Goal: Transaction & Acquisition: Purchase product/service

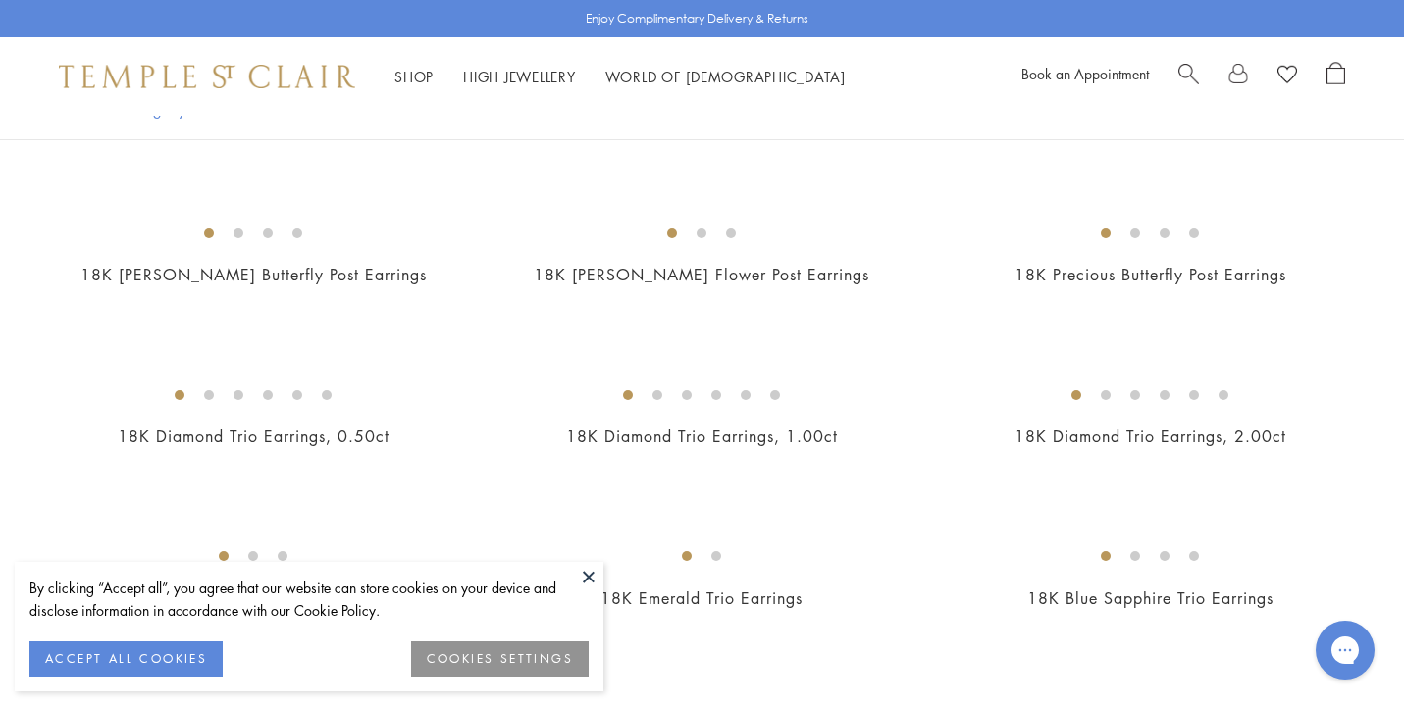
click at [587, 572] on button at bounding box center [588, 576] width 29 height 29
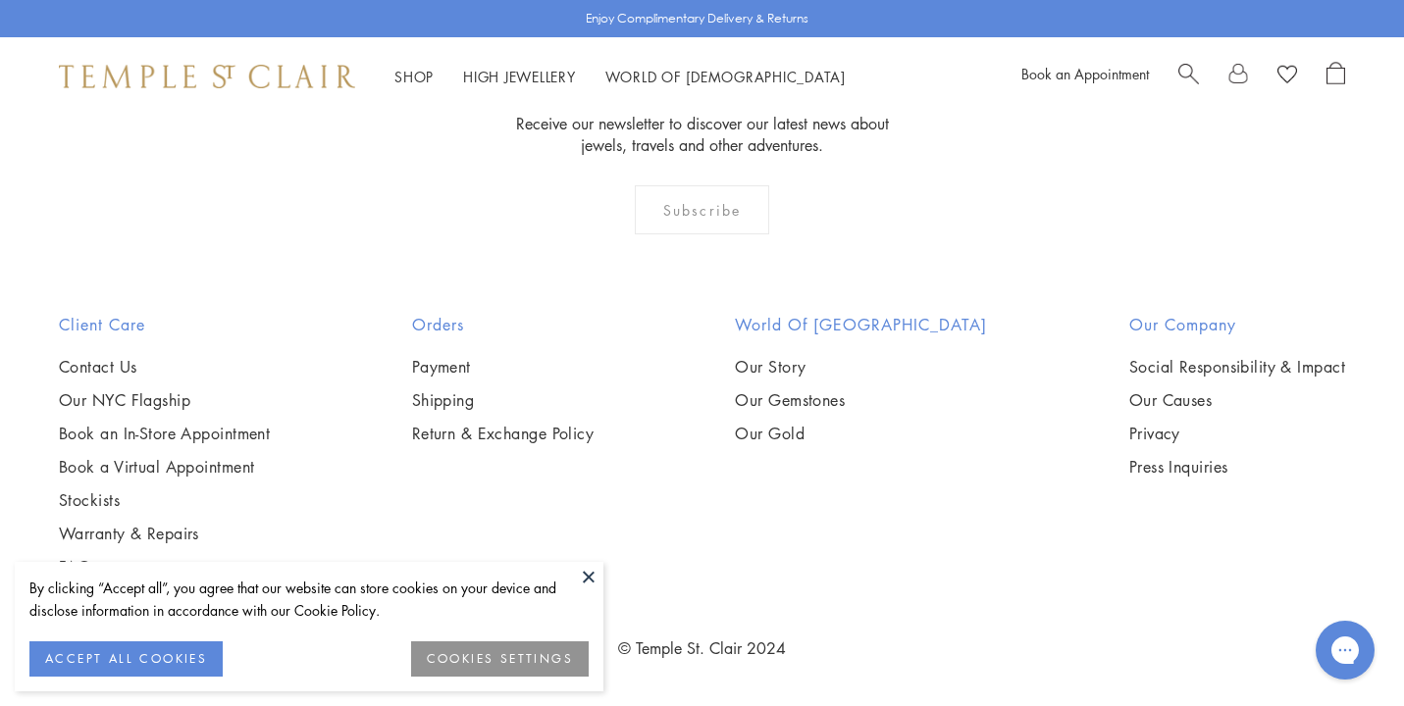
scroll to position [2465, 0]
click at [589, 575] on button at bounding box center [588, 576] width 29 height 29
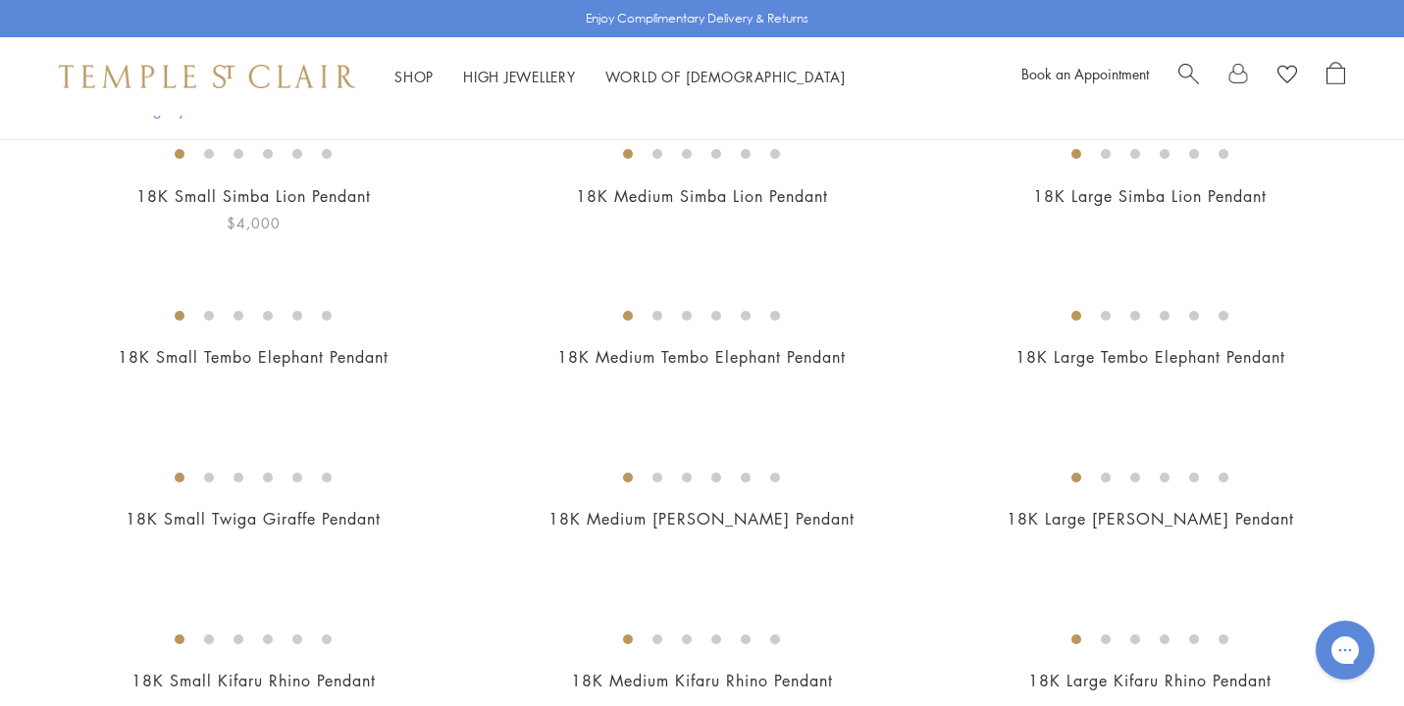
scroll to position [484, 0]
click at [0, 0] on img at bounding box center [0, 0] width 0 height 0
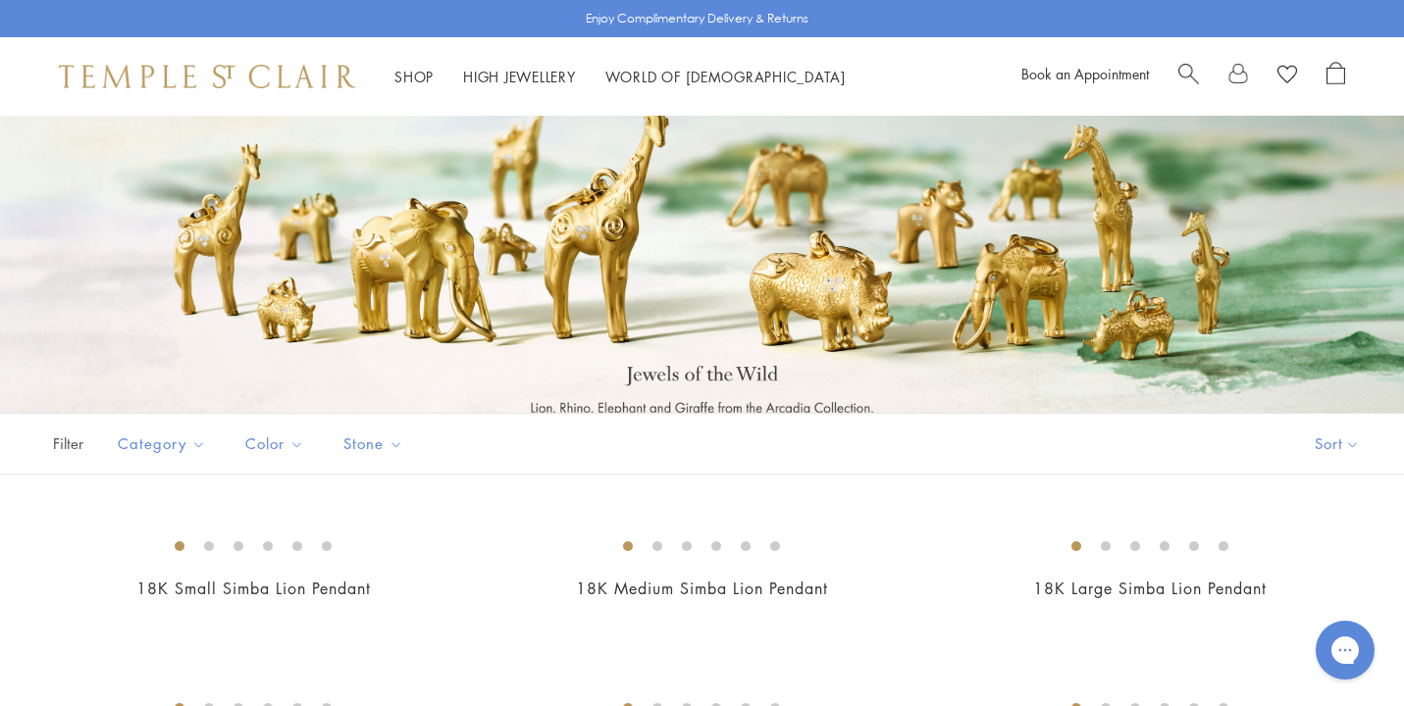
scroll to position [85, 0]
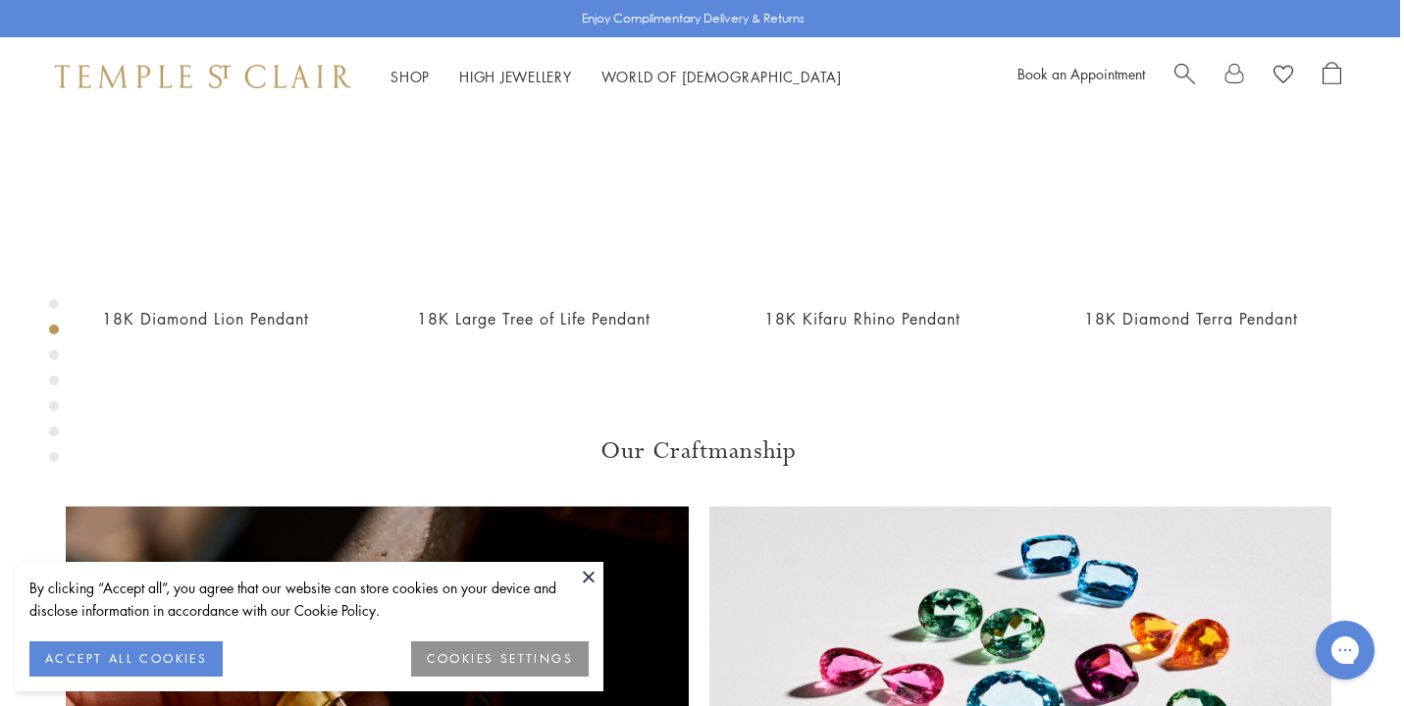
scroll to position [952, 4]
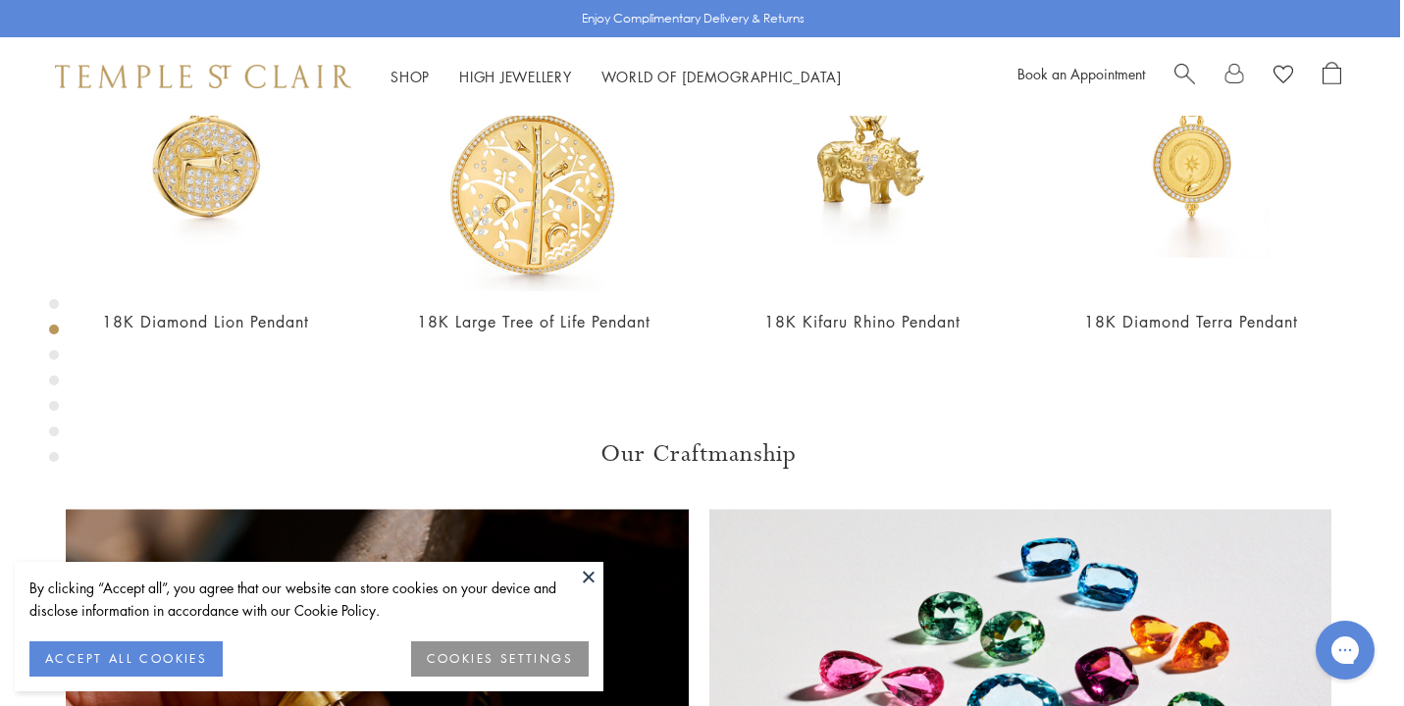
click at [591, 573] on button at bounding box center [588, 576] width 29 height 29
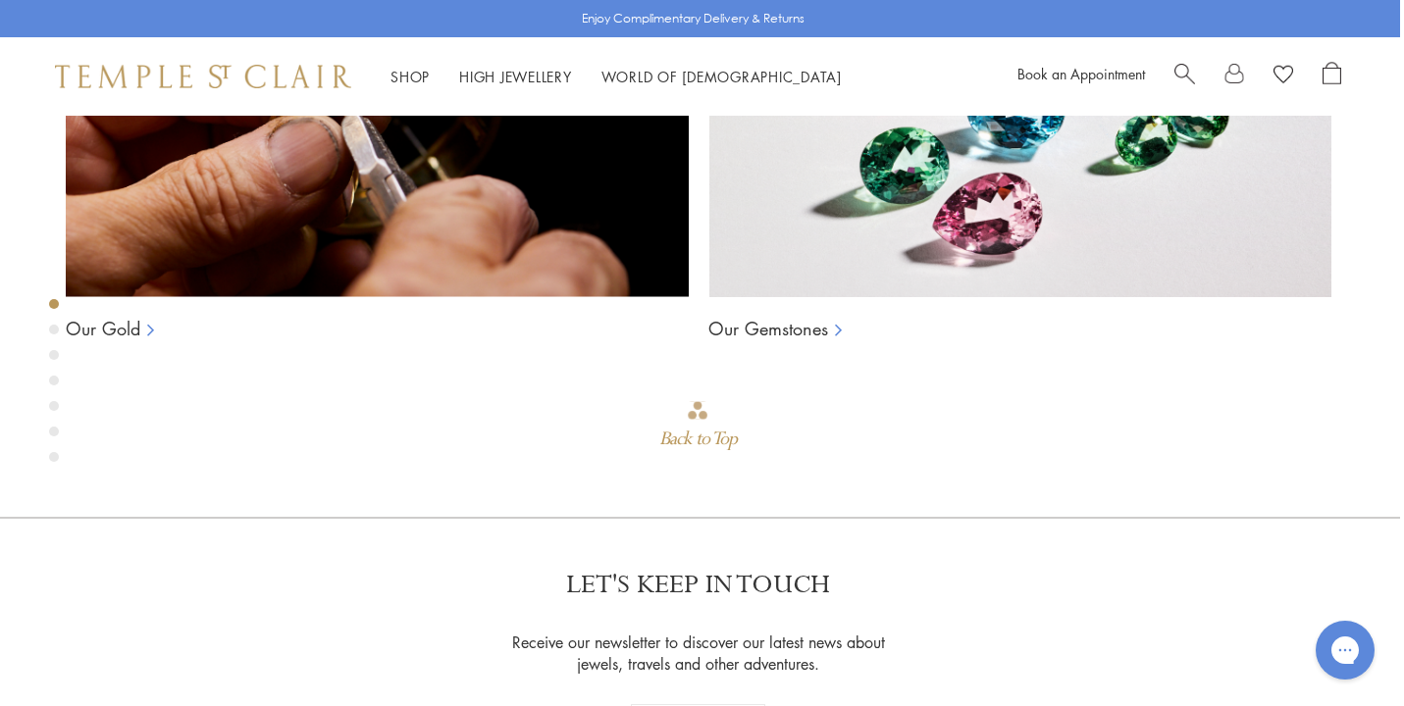
scroll to position [116, 4]
